Goal: Information Seeking & Learning: Understand process/instructions

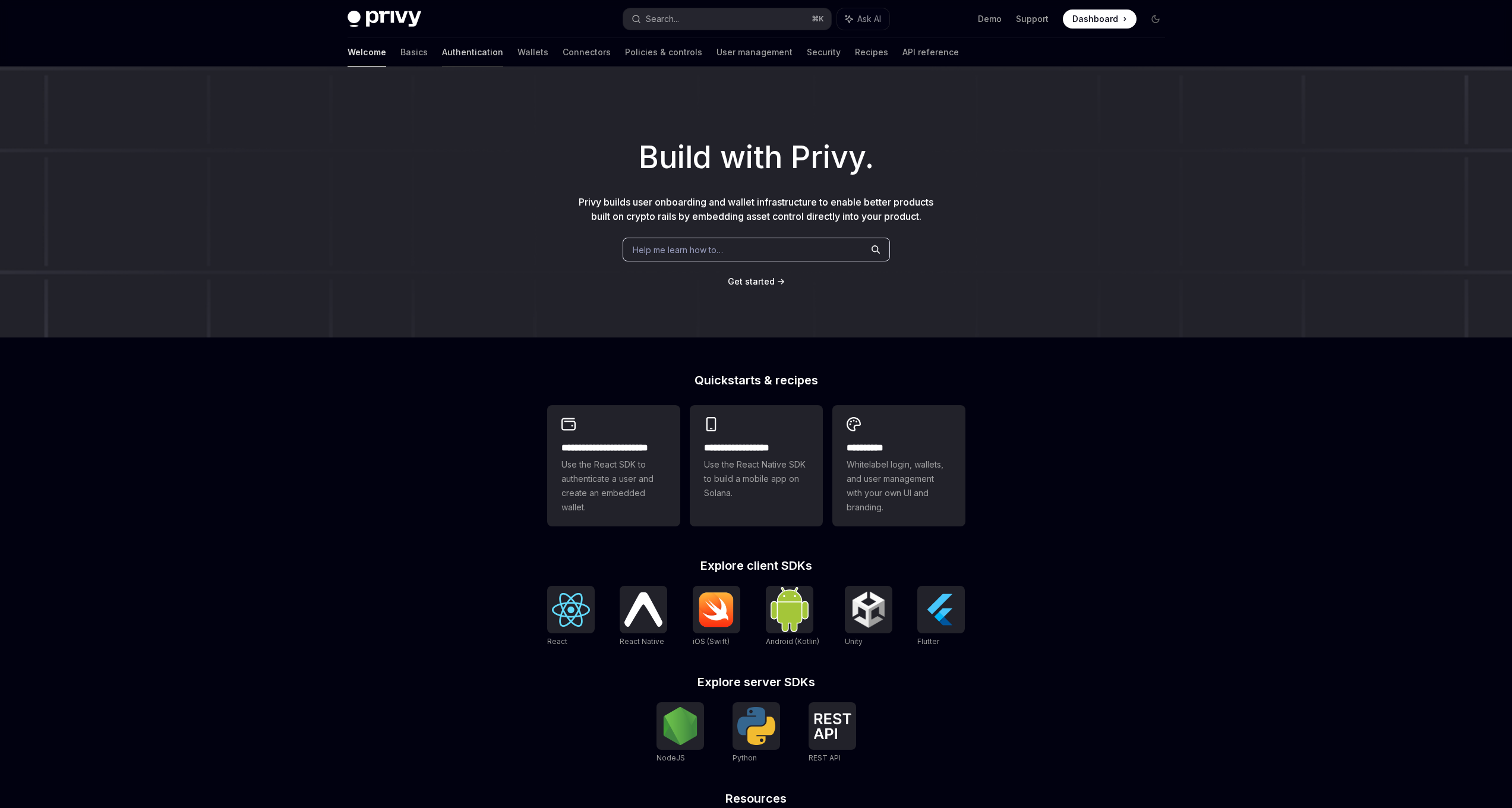
click at [442, 51] on link "Authentication" at bounding box center [473, 52] width 61 height 28
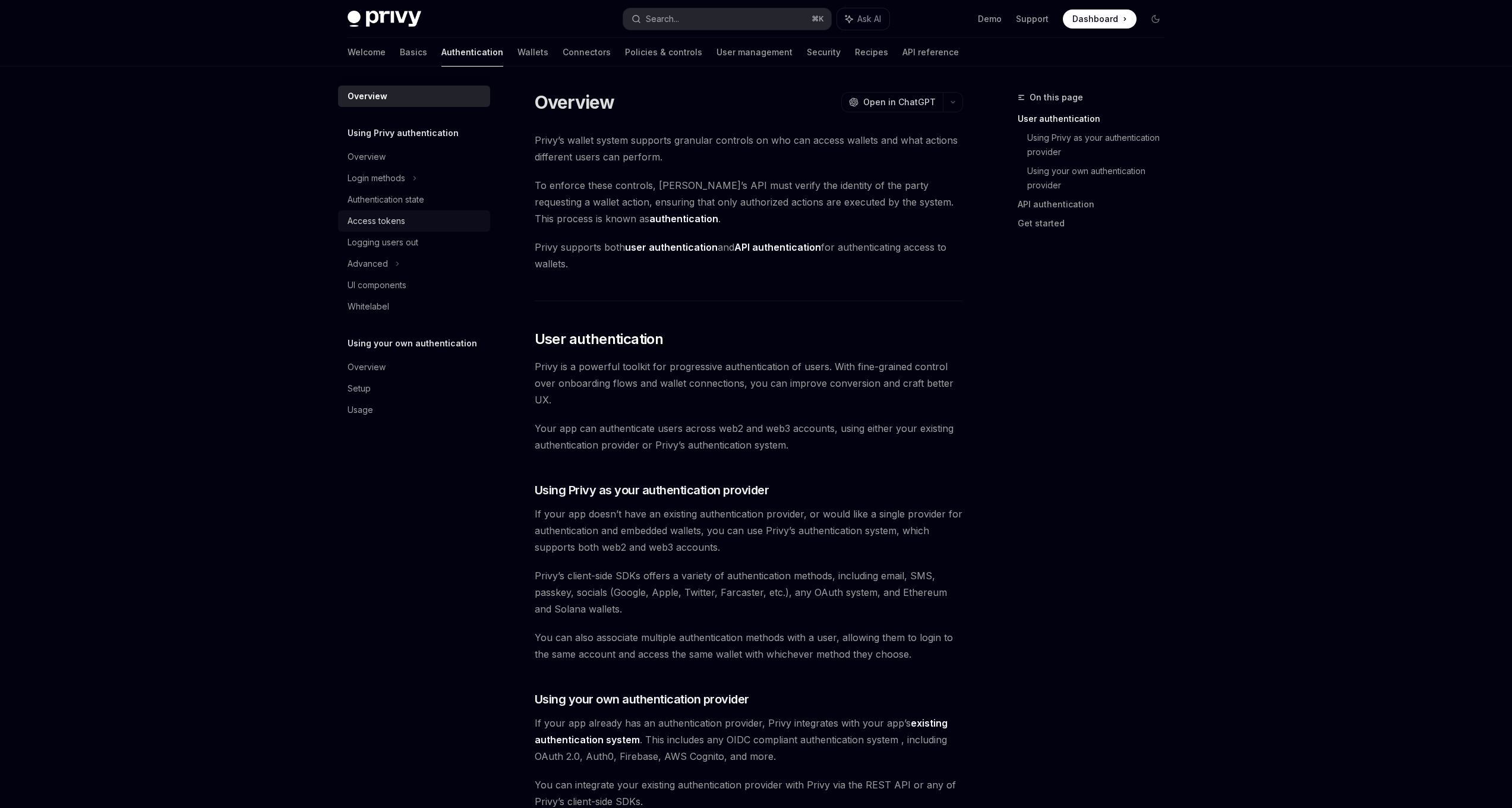
click at [379, 224] on div "Access tokens" at bounding box center [376, 221] width 57 height 15
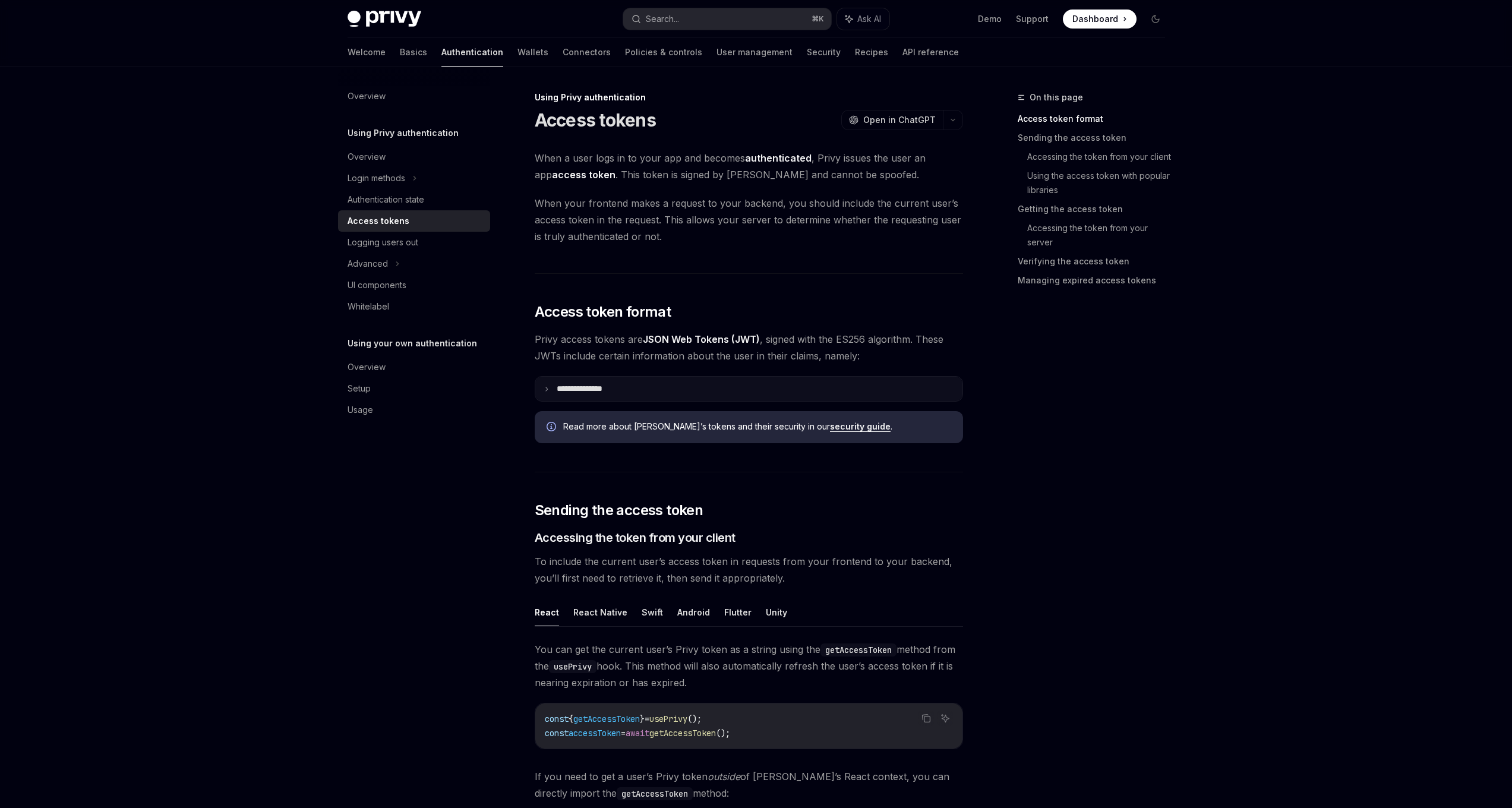
click at [549, 388] on icon at bounding box center [547, 389] width 6 height 6
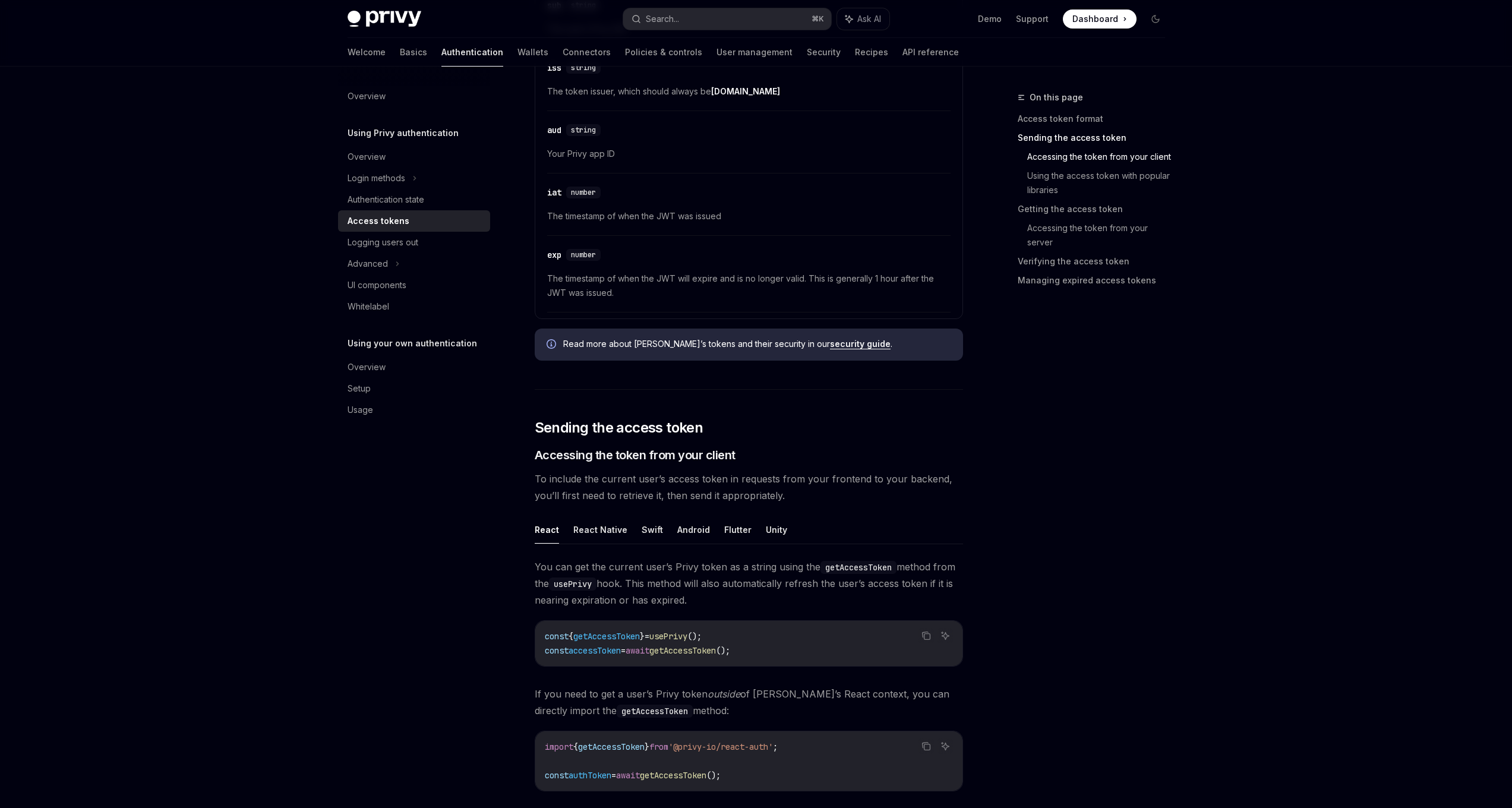
scroll to position [133, 0]
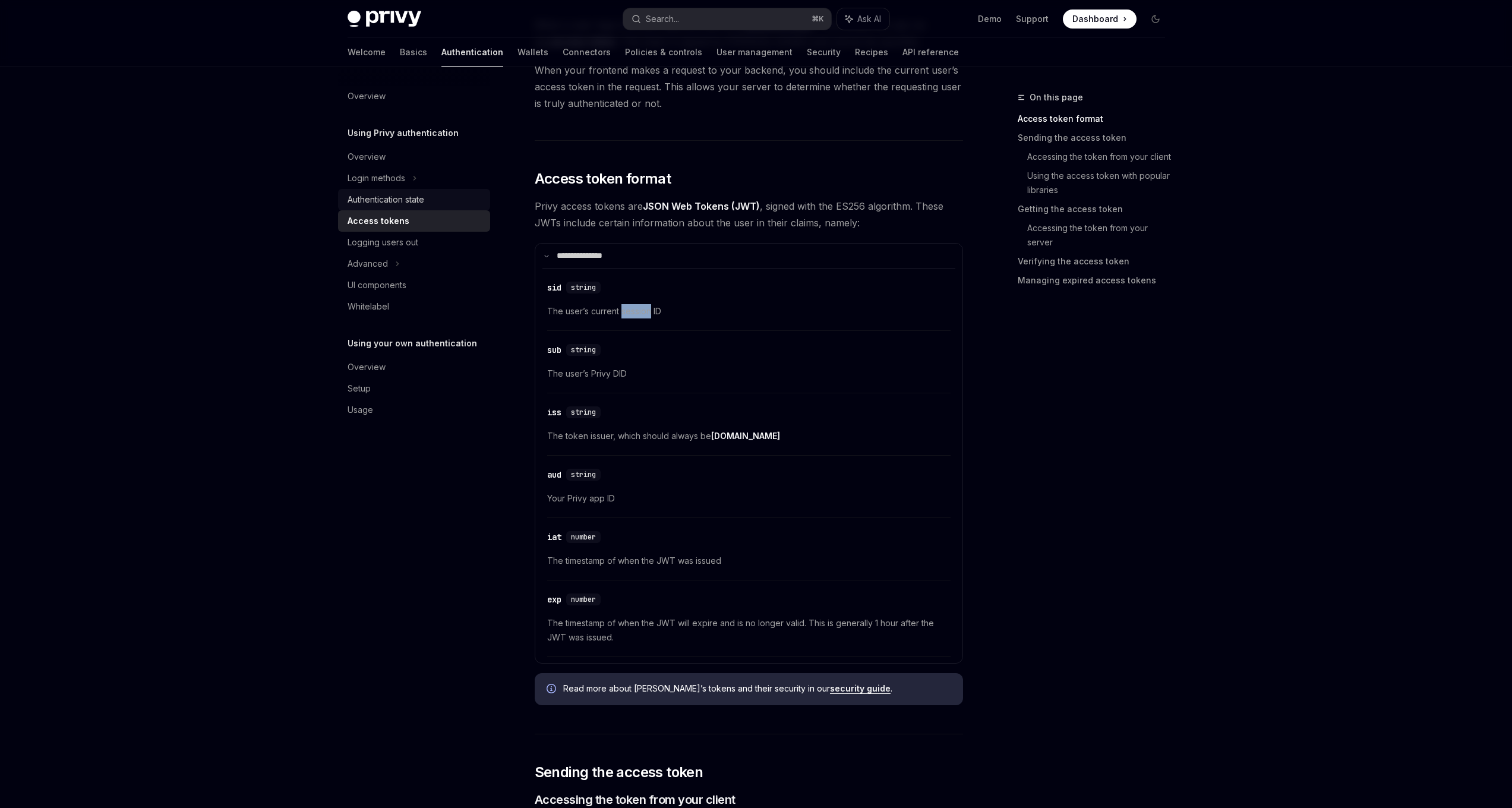
click at [397, 197] on div "Authentication state" at bounding box center [385, 200] width 76 height 15
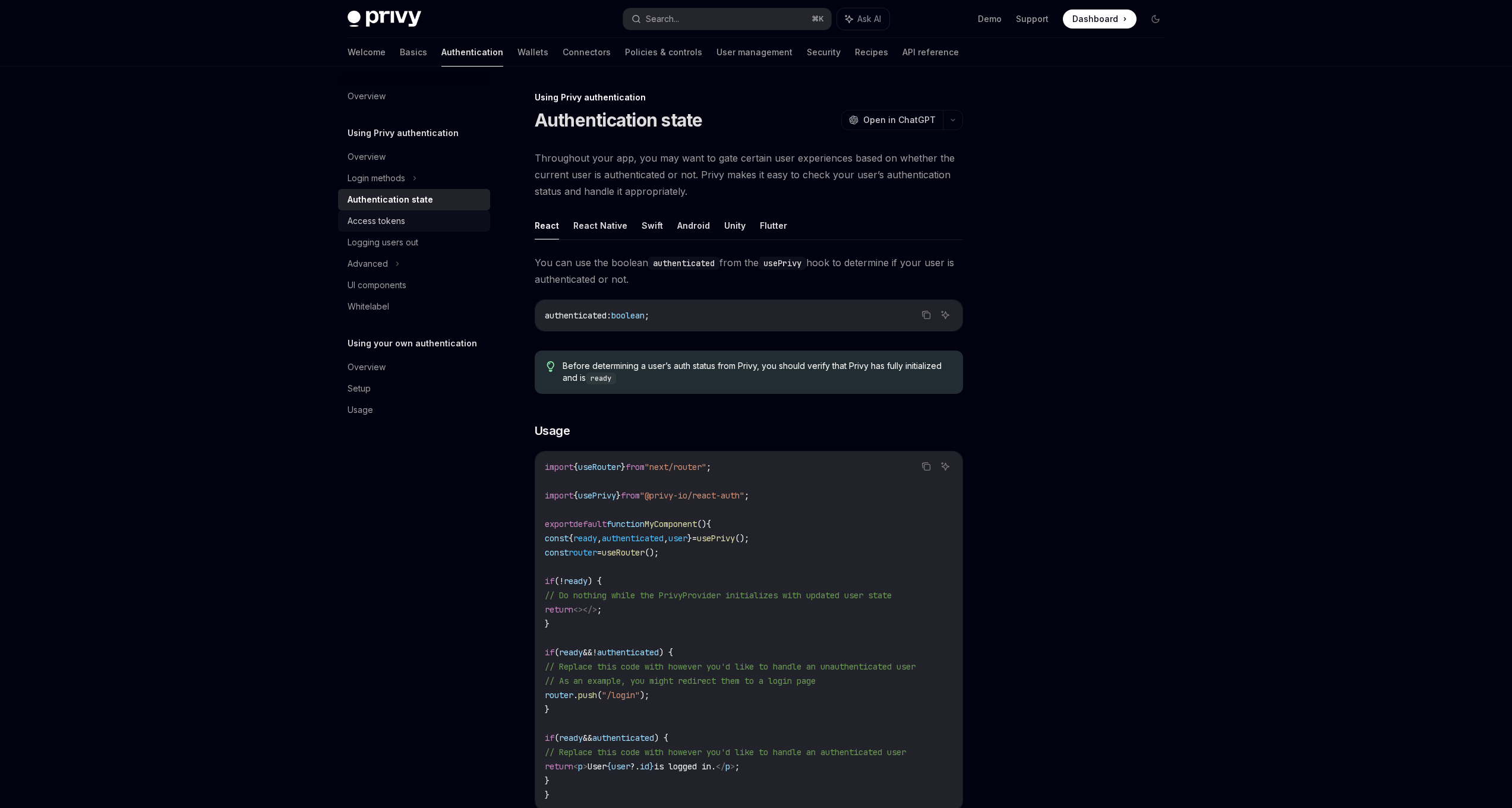
click at [387, 217] on div "Access tokens" at bounding box center [376, 221] width 57 height 15
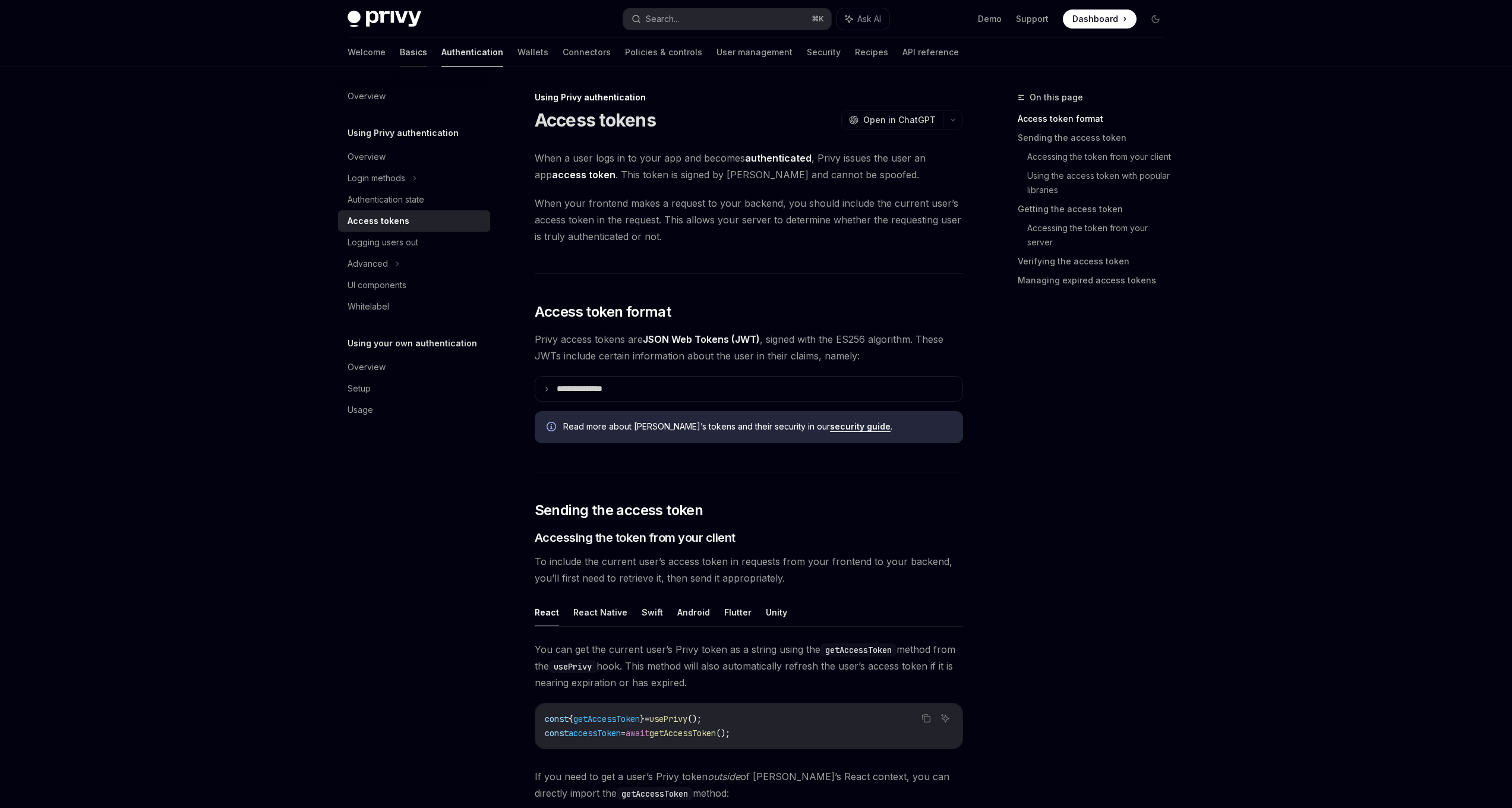
click at [400, 52] on link "Basics" at bounding box center [414, 52] width 28 height 28
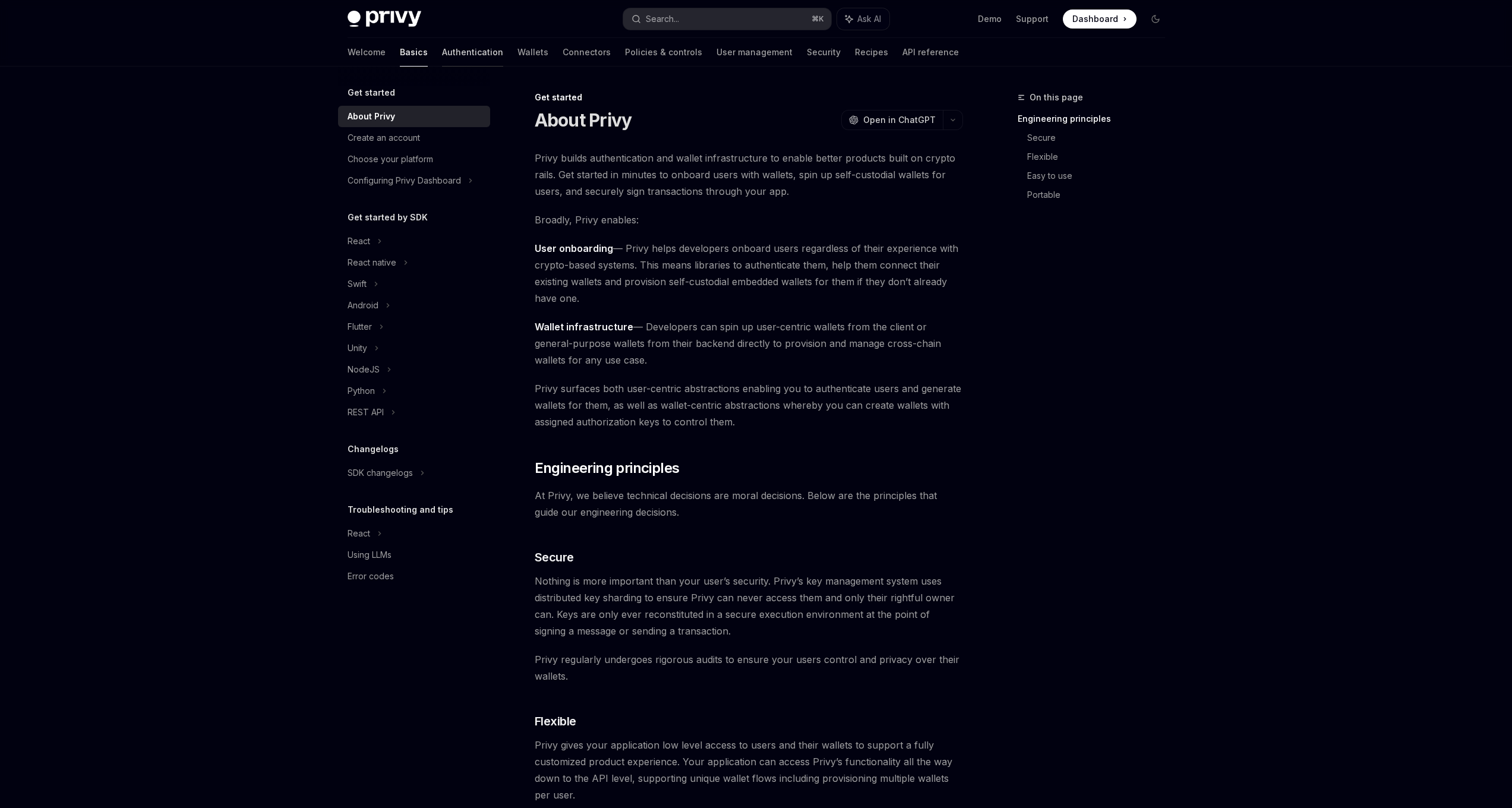
click at [442, 49] on link "Authentication" at bounding box center [473, 52] width 61 height 28
type textarea "*"
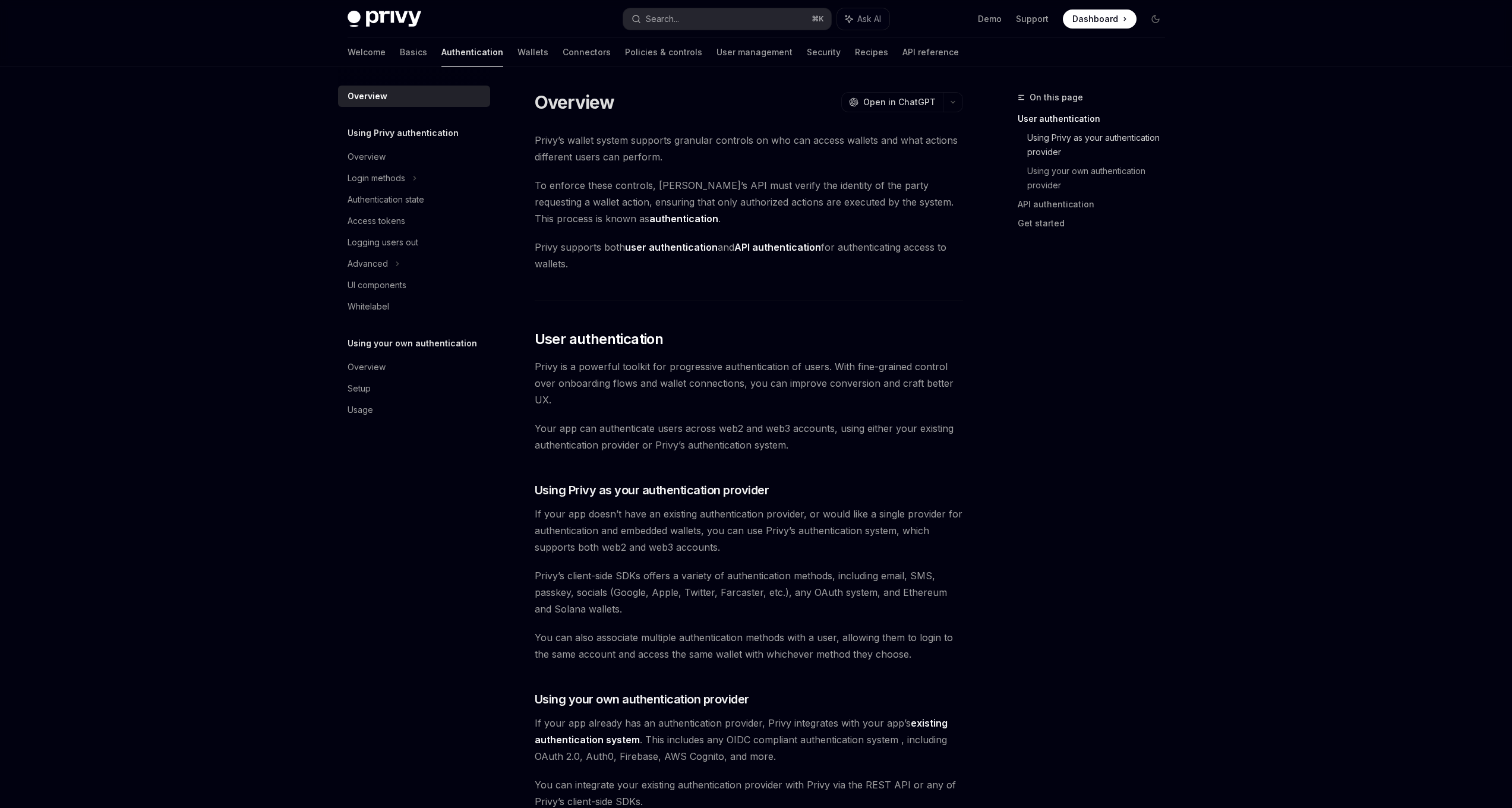
click at [1052, 151] on link "Using Privy as your authentication provider" at bounding box center [1101, 145] width 148 height 33
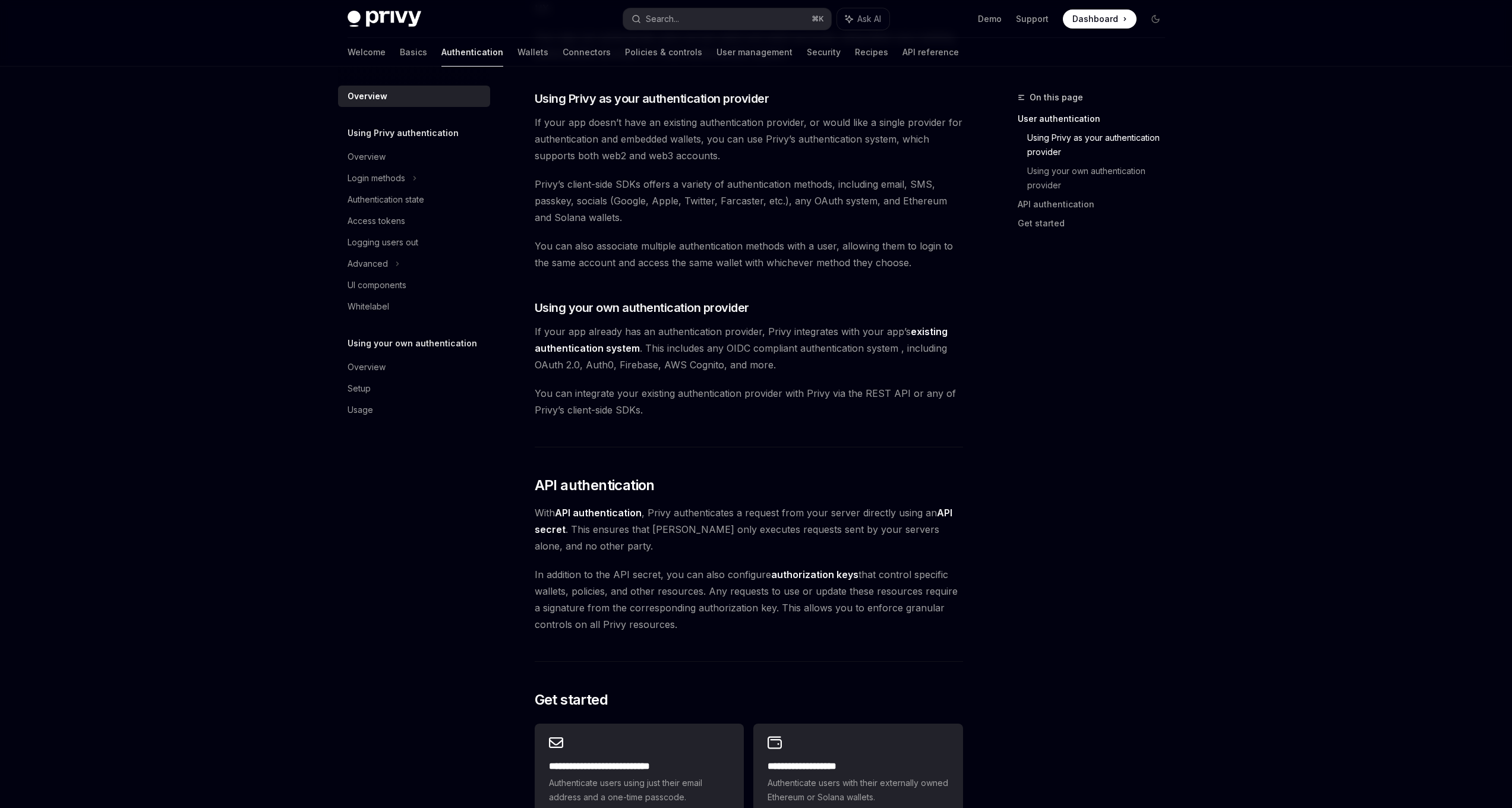
scroll to position [389, 0]
click at [1237, 194] on div "Privy Docs home page Search... ⌘ K Ask AI Demo Support Dashboard Dashboard Sear…" at bounding box center [756, 357] width 1512 height 1492
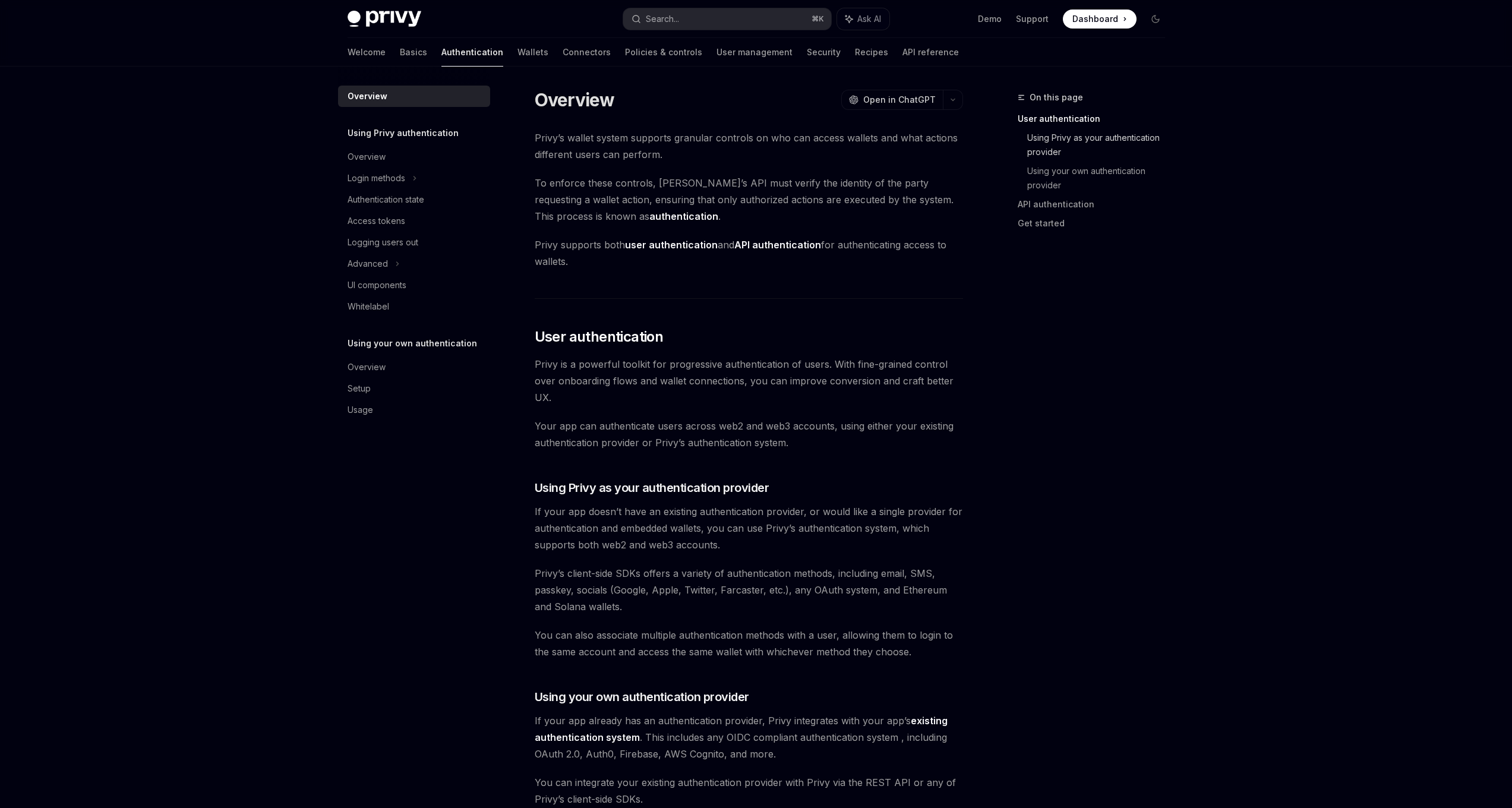
scroll to position [683, 0]
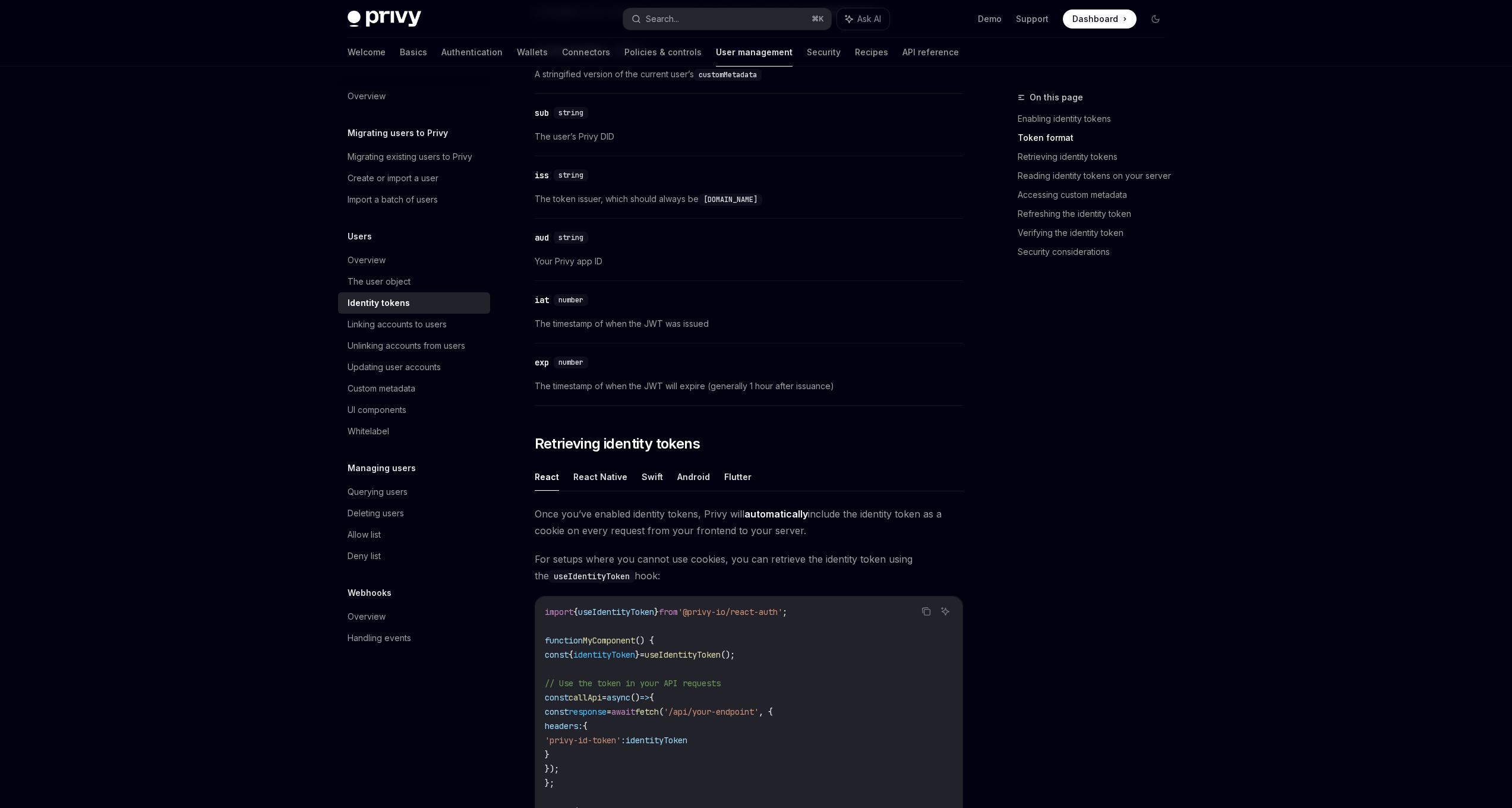
scroll to position [736, 0]
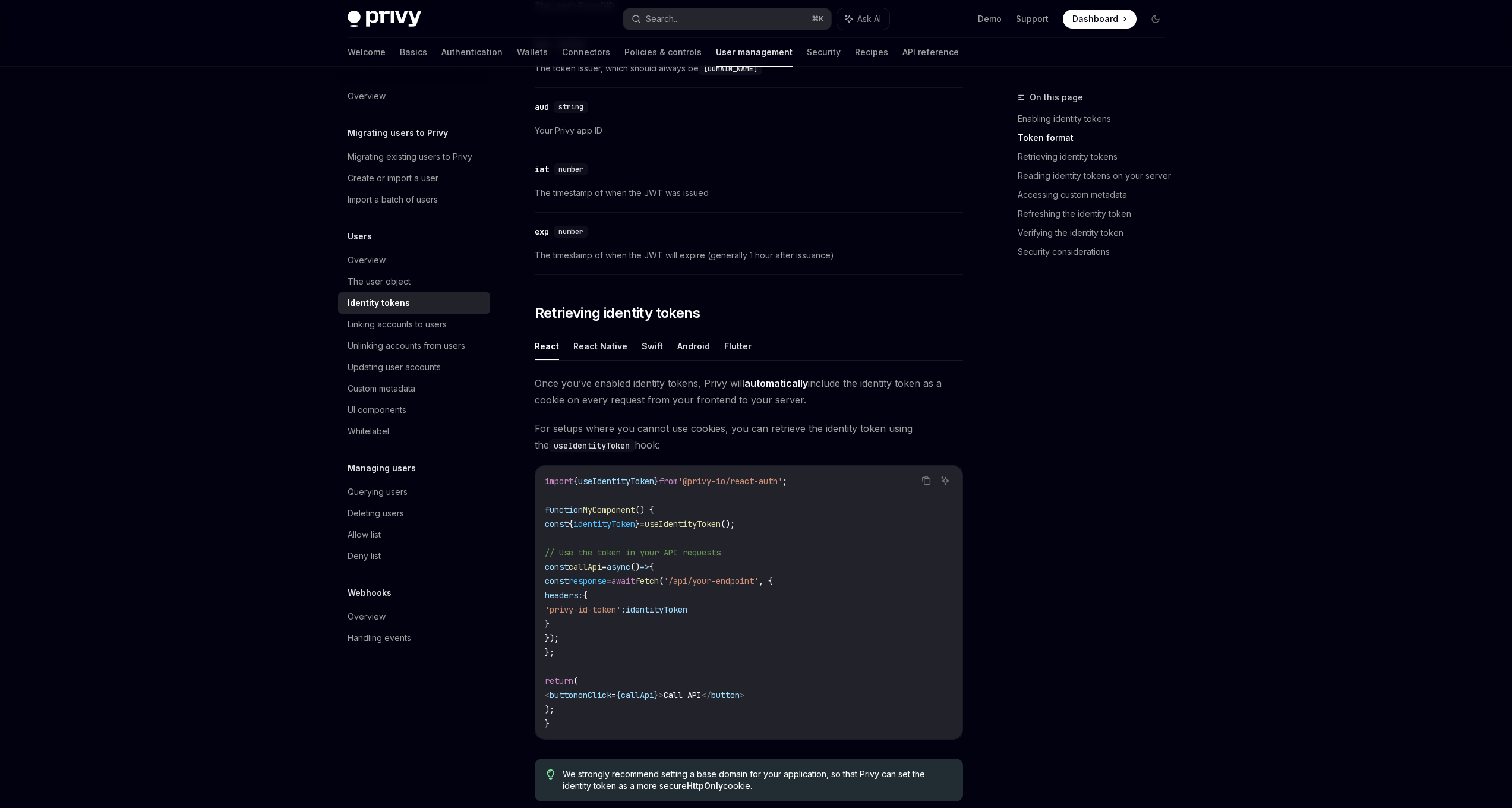
click at [916, 148] on div "​ aud string Your Privy app ID" at bounding box center [749, 122] width 428 height 57
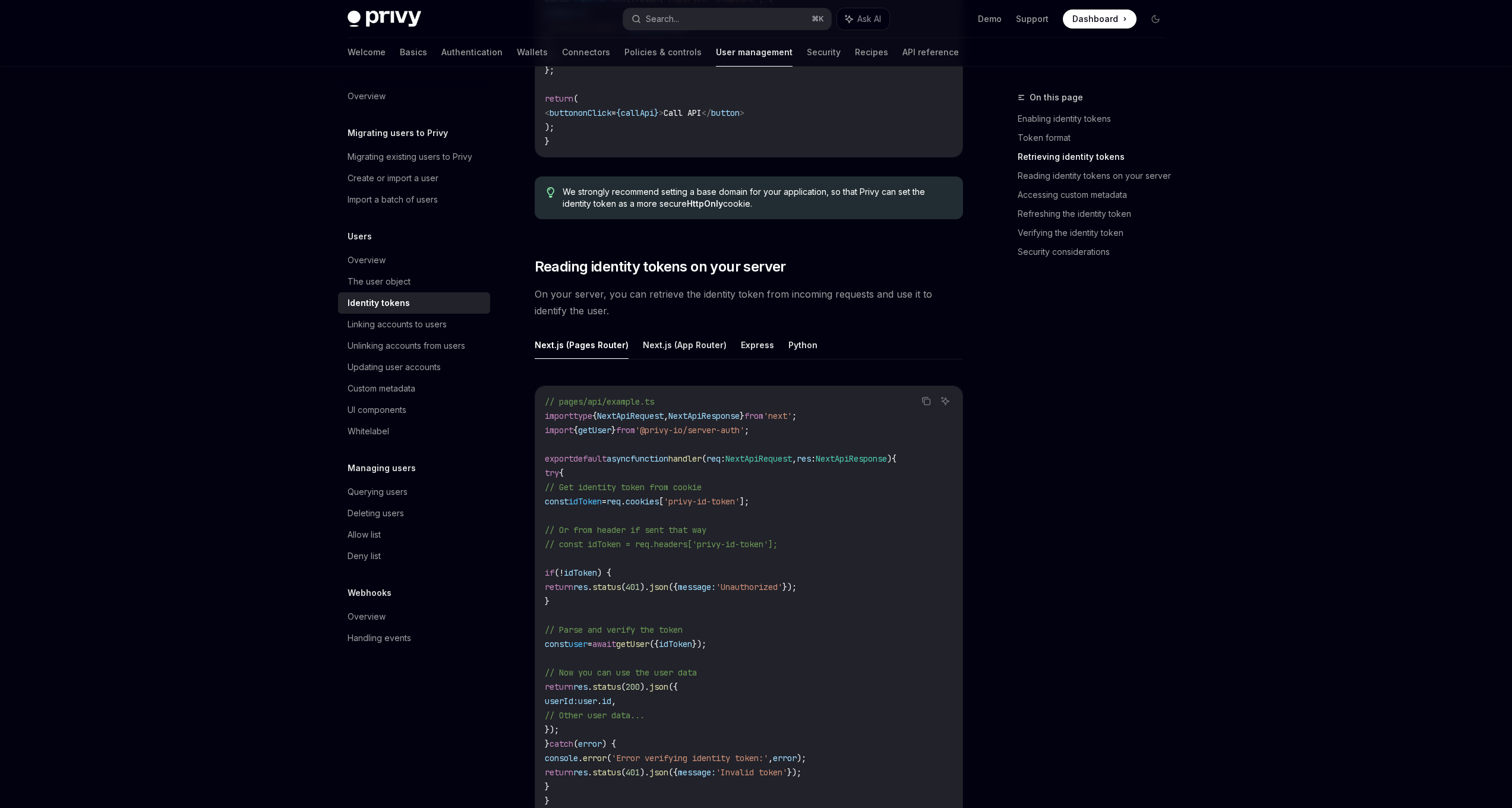
scroll to position [1321, 0]
click at [789, 344] on button "Python" at bounding box center [803, 343] width 29 height 28
type textarea "*"
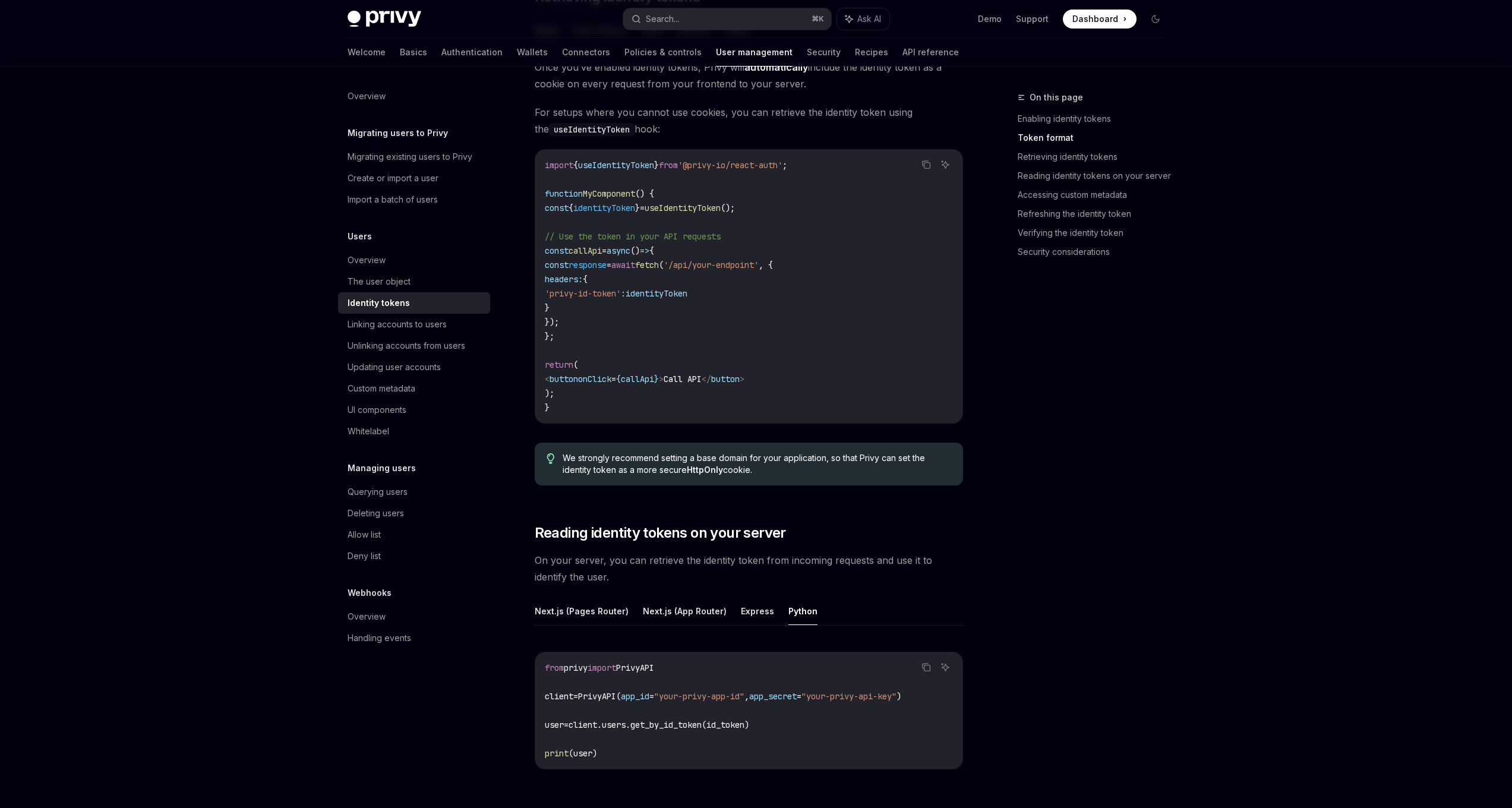
scroll to position [796, 0]
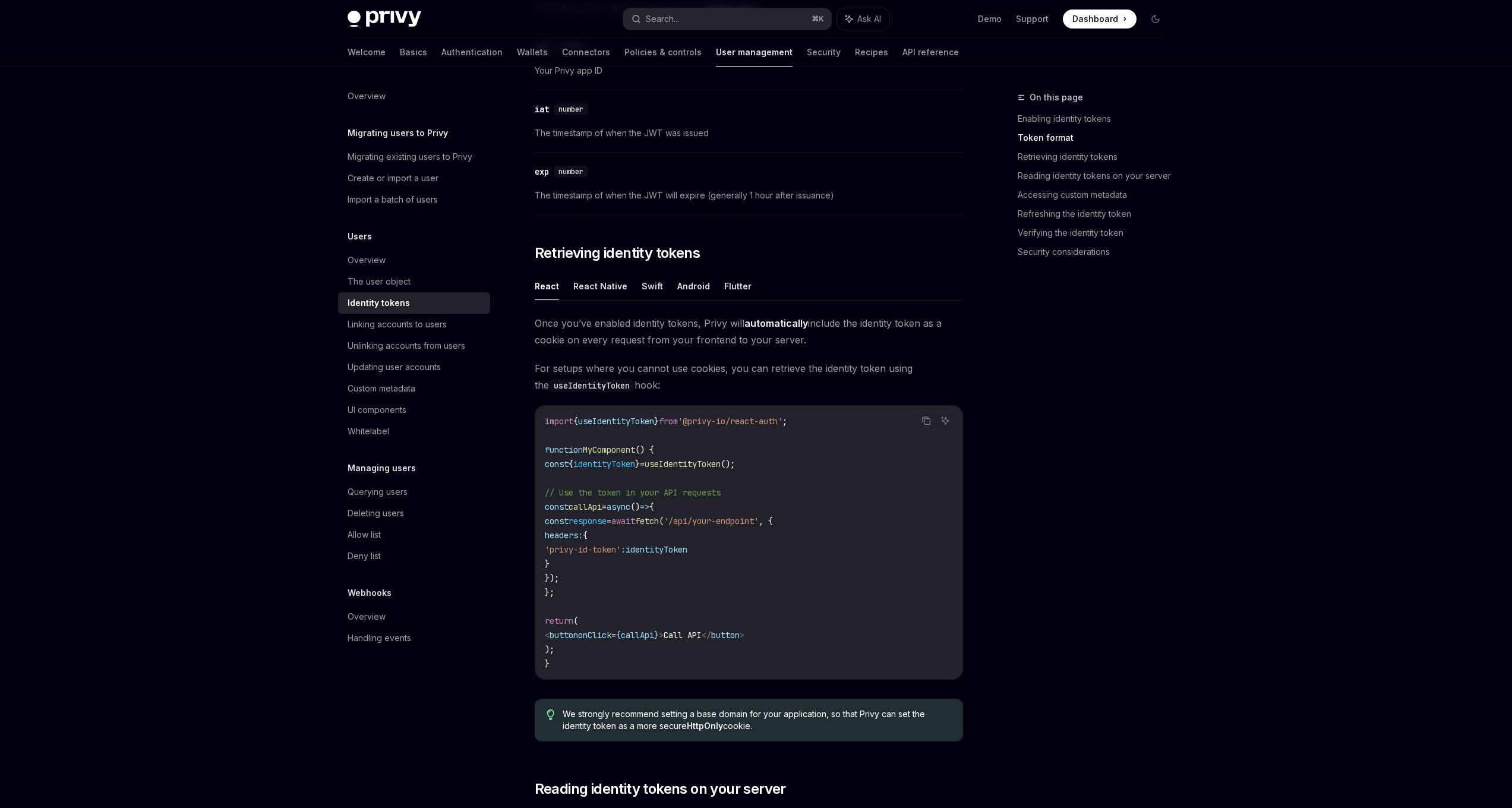
click at [828, 427] on code "import { useIdentityToken } from '@privy-io/react-auth' ; function MyComponent …" at bounding box center [749, 542] width 408 height 257
drag, startPoint x: 826, startPoint y: 424, endPoint x: 545, endPoint y: 426, distance: 281.0
click at [545, 426] on code "import { useIdentityToken } from '@privy-io/react-auth' ; function MyComponent …" at bounding box center [749, 542] width 408 height 257
copy span "import { useIdentityToken } from '@privy-io/react-auth' ;"
click at [635, 468] on span "identityToken" at bounding box center [604, 464] width 62 height 11
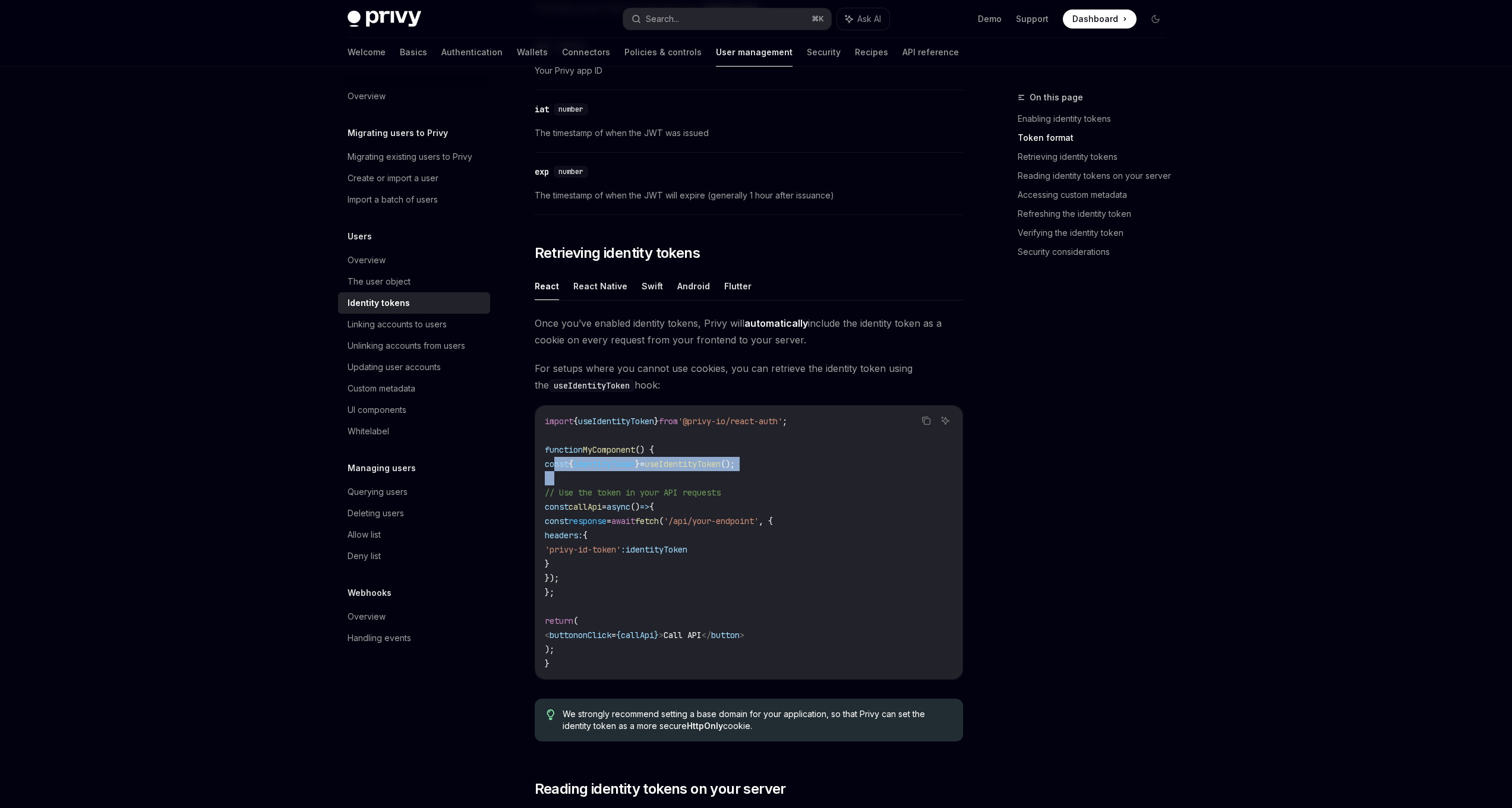
drag, startPoint x: 555, startPoint y: 464, endPoint x: 709, endPoint y: 479, distance: 154.7
click at [709, 479] on code "import { useIdentityToken } from '@privy-io/react-auth' ; function MyComponent …" at bounding box center [749, 542] width 408 height 257
click at [735, 468] on span "();" at bounding box center [727, 464] width 15 height 11
drag, startPoint x: 795, startPoint y: 462, endPoint x: 554, endPoint y: 468, distance: 241.1
click at [554, 468] on code "import { useIdentityToken } from '@privy-io/react-auth' ; function MyComponent …" at bounding box center [749, 542] width 408 height 257
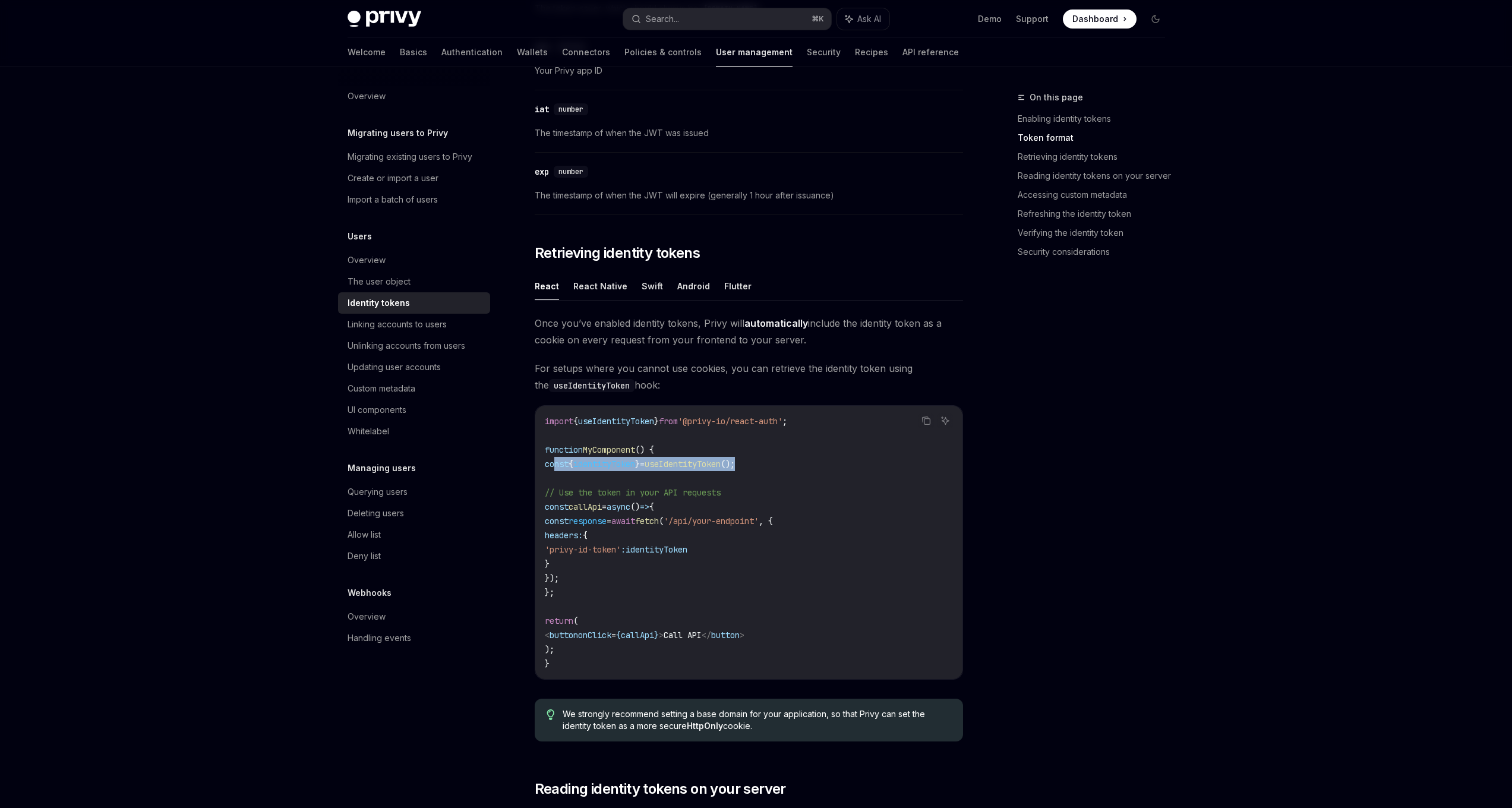
copy span "const { identityToken } = useIdentityToken ();"
click at [736, 565] on code "import { useIdentityToken } from '@privy-io/react-auth' ; function MyComponent …" at bounding box center [749, 542] width 408 height 257
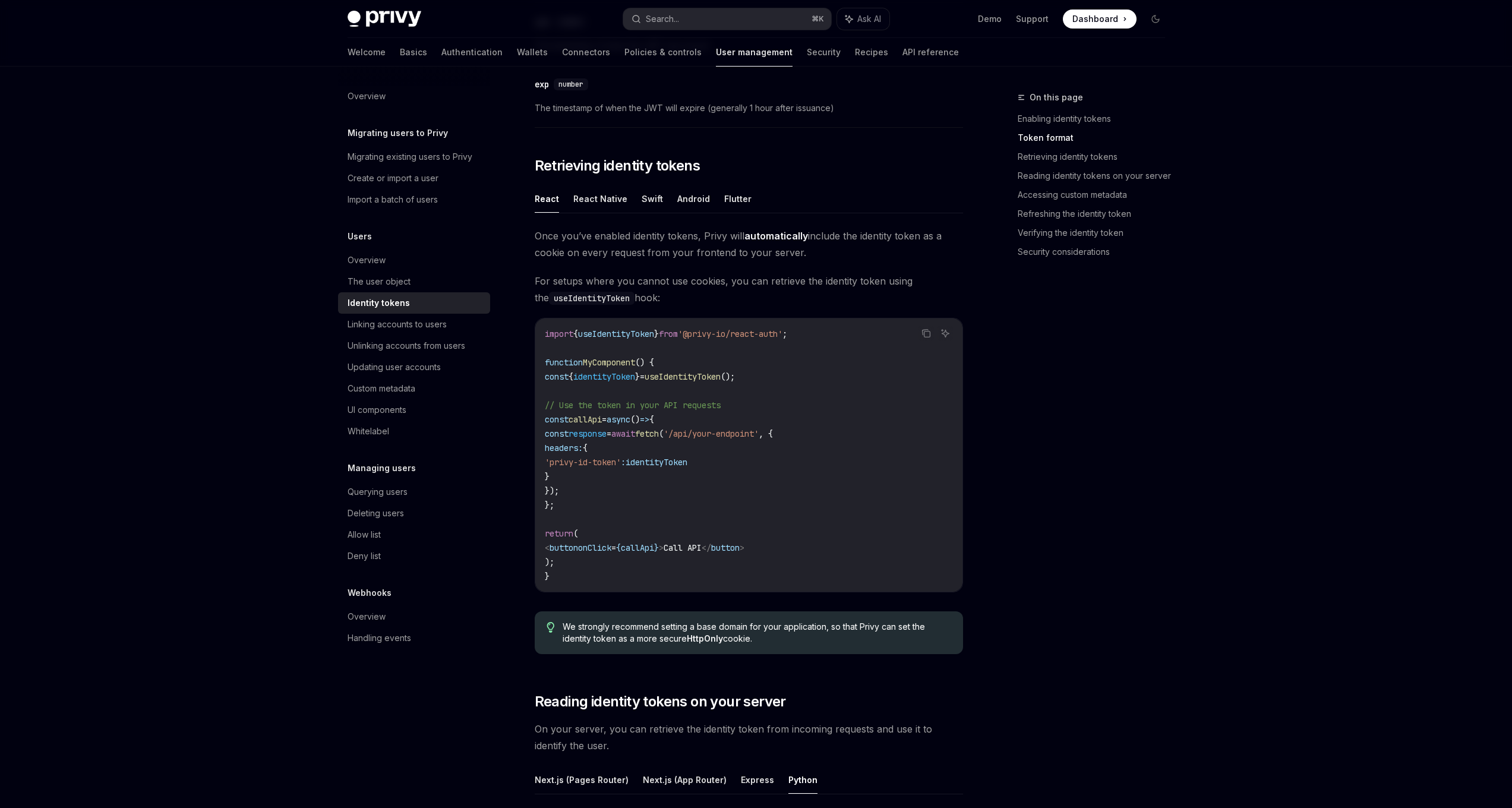
scroll to position [881, 0]
